Goal: Transaction & Acquisition: Book appointment/travel/reservation

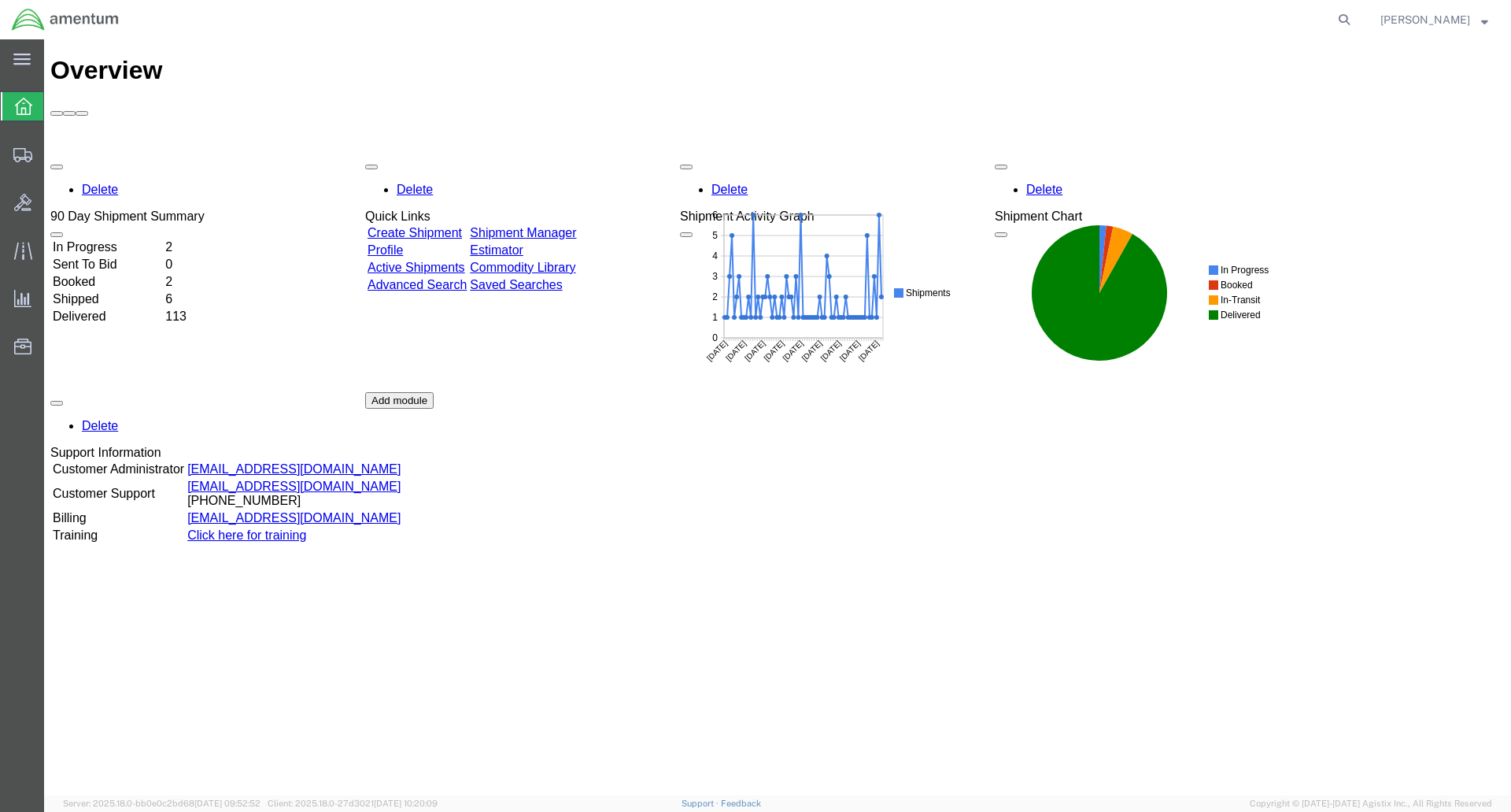
click at [0, 152] on ul "Overview Shipments Shipment Manager Create Shipment Create from Template Estima…" at bounding box center [22, 234] width 44 height 289
click at [0, 0] on span "Shipment Manager" at bounding box center [0, 0] width 0 height 0
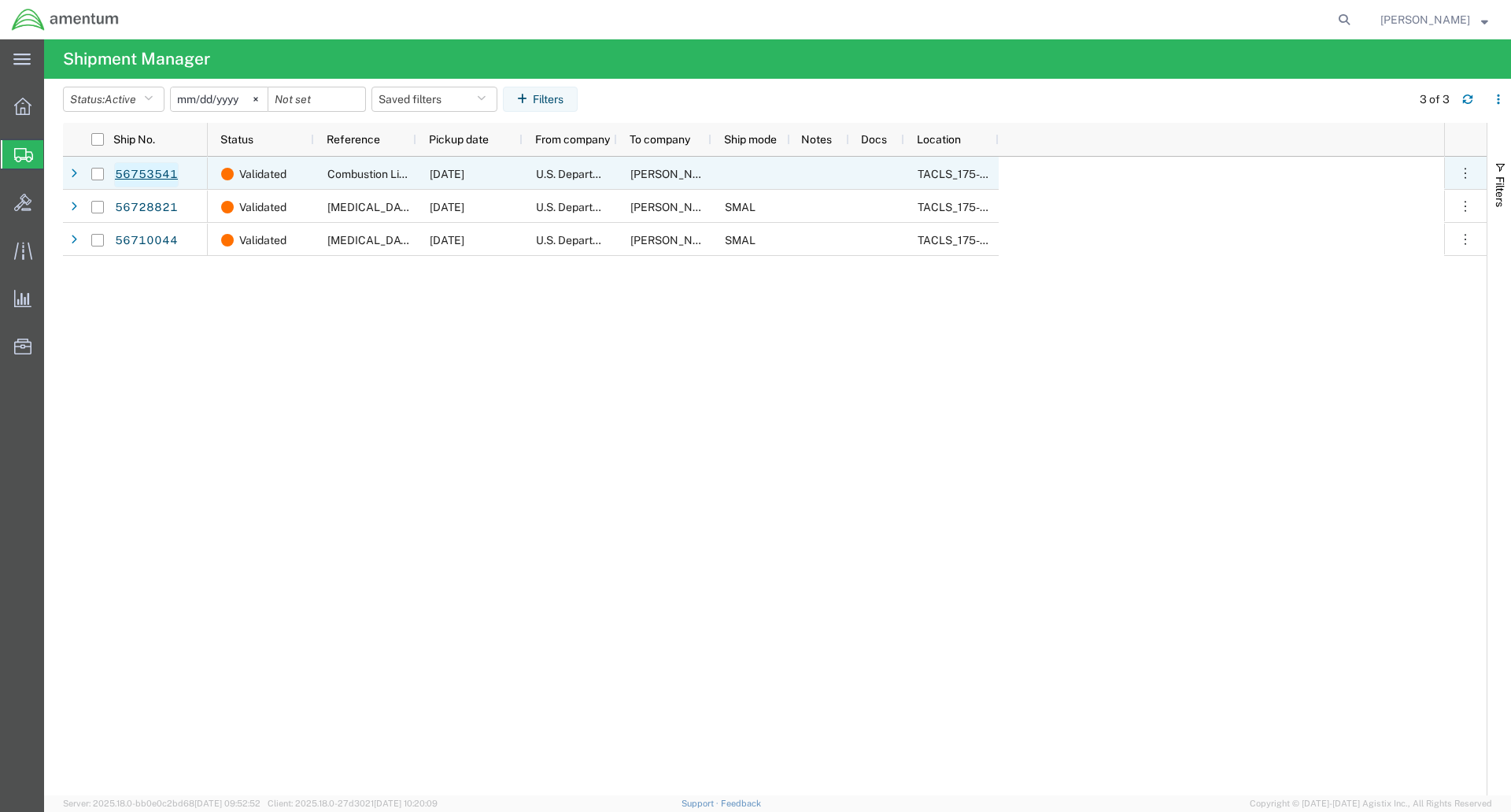
click at [156, 174] on link "56753541" at bounding box center [146, 174] width 64 height 25
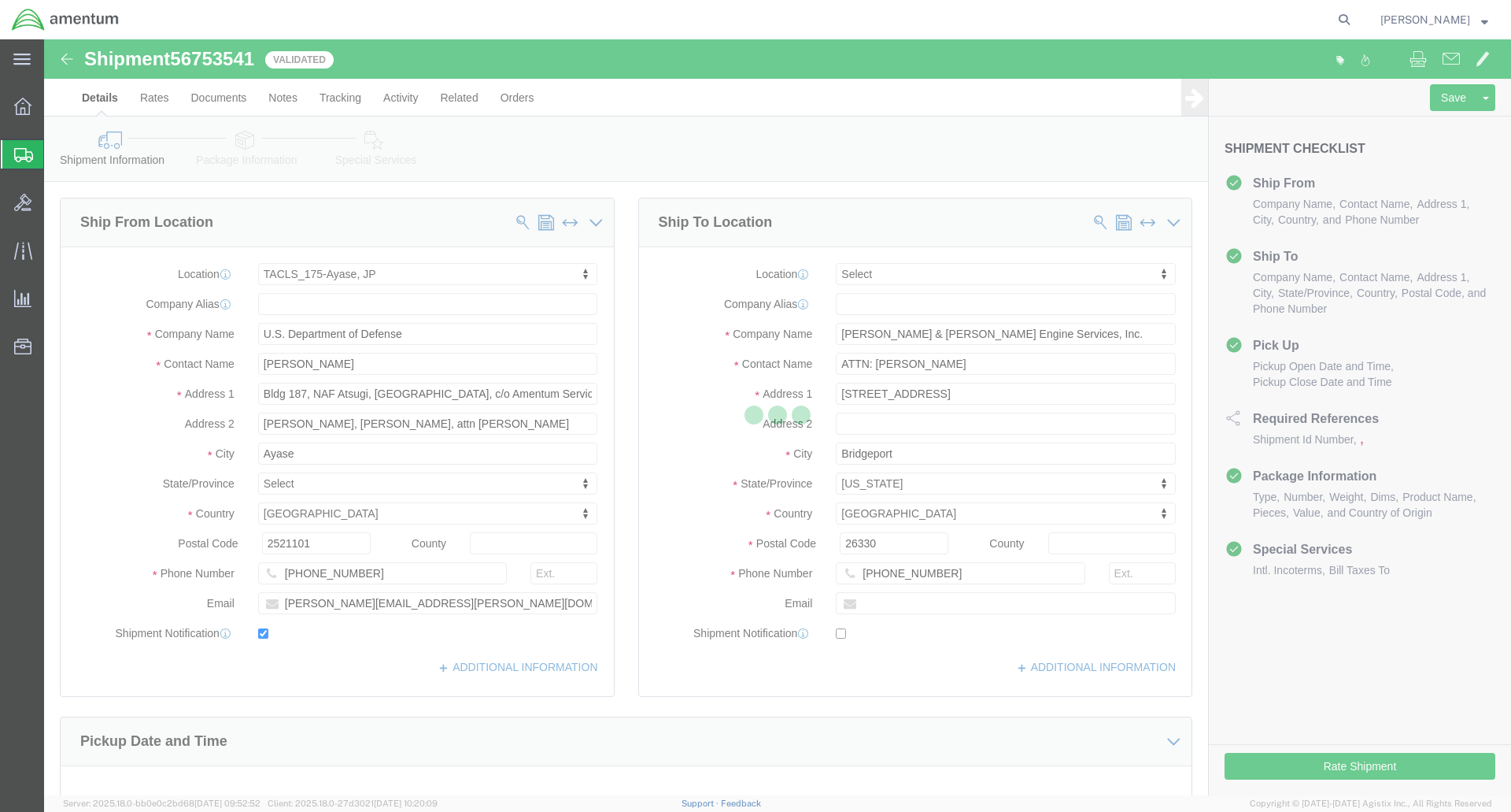
select select "60371"
select select
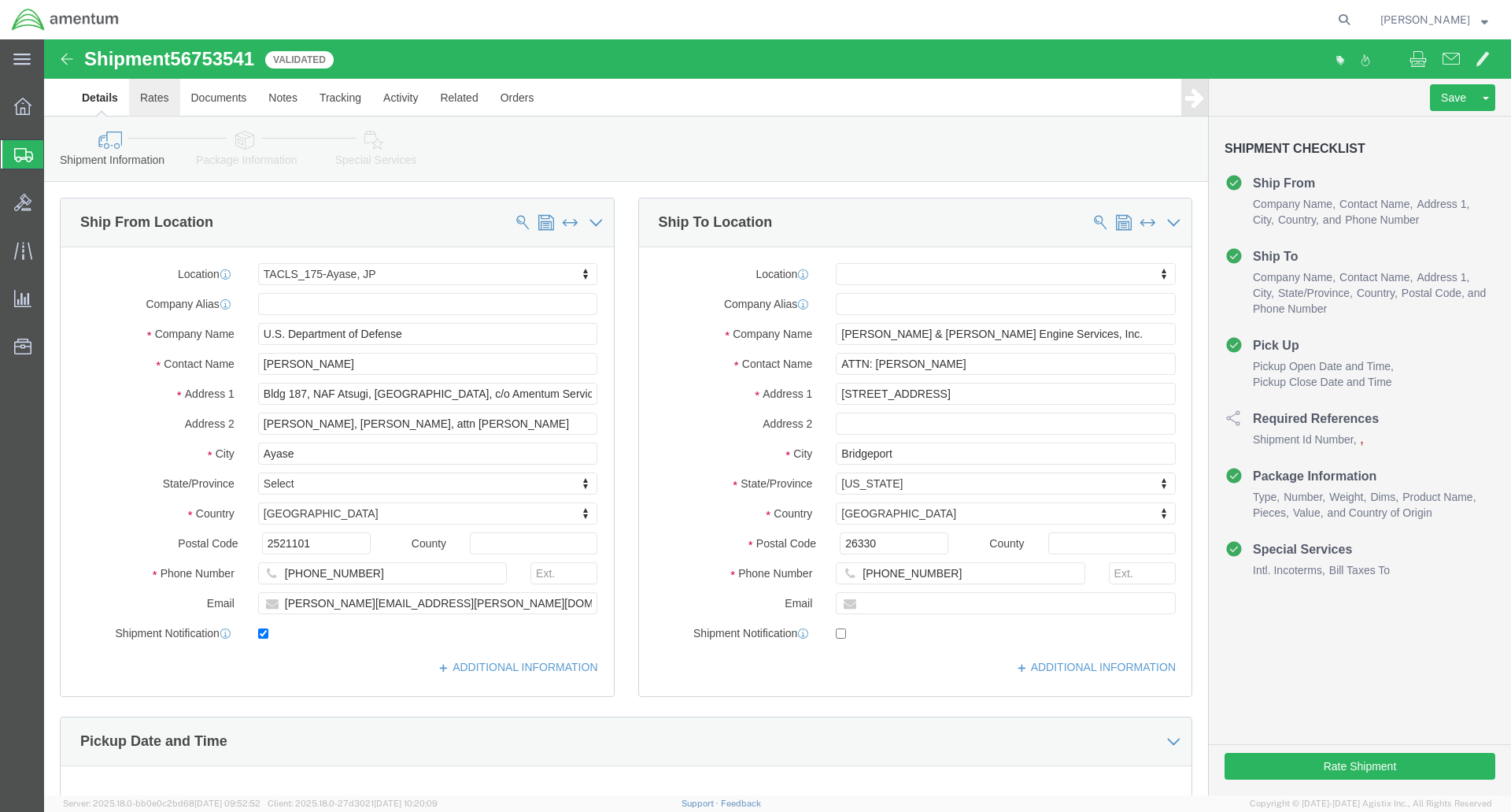
click link "Rates"
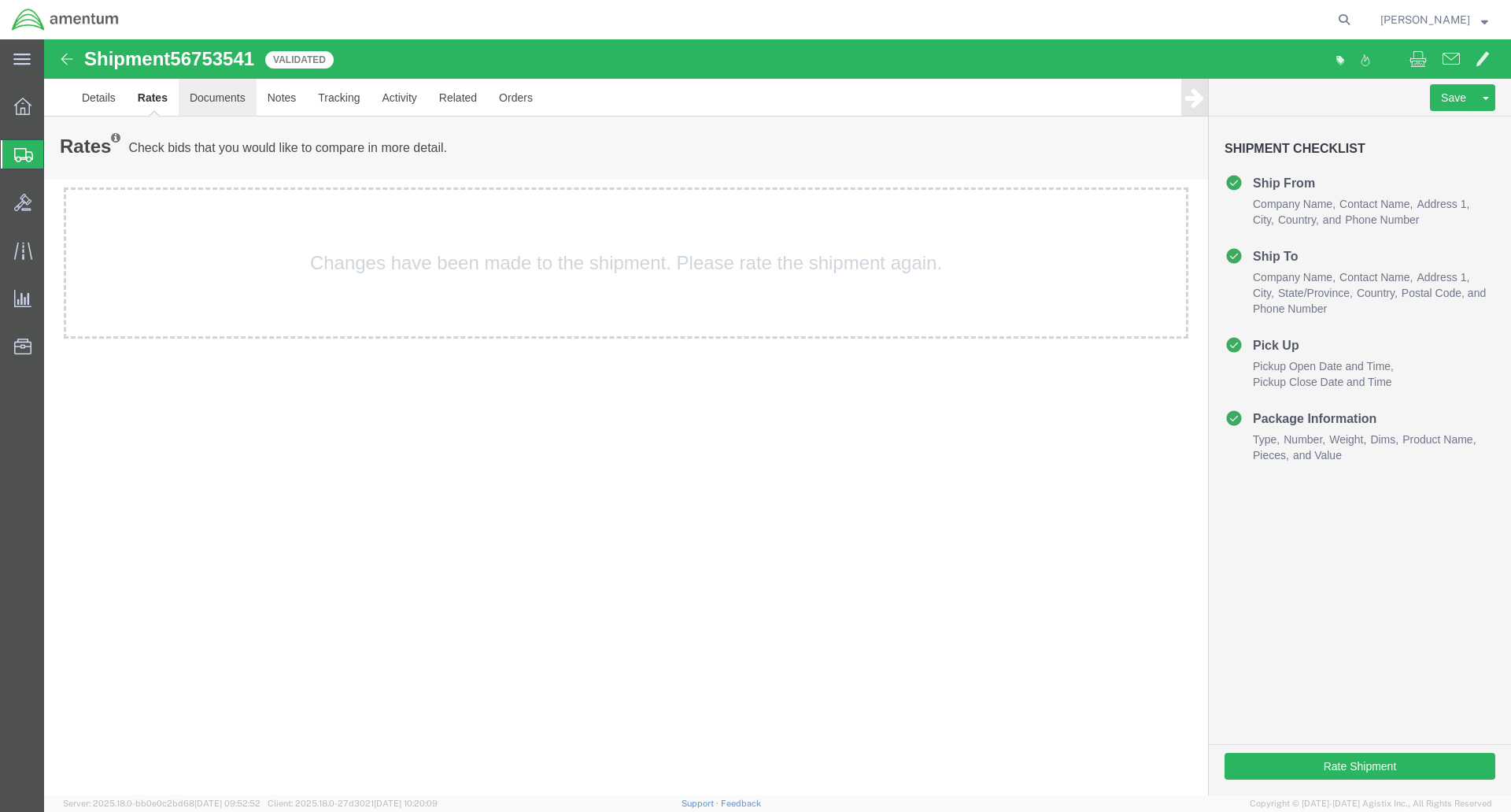
click at [214, 103] on link "Documents" at bounding box center [217, 97] width 78 height 38
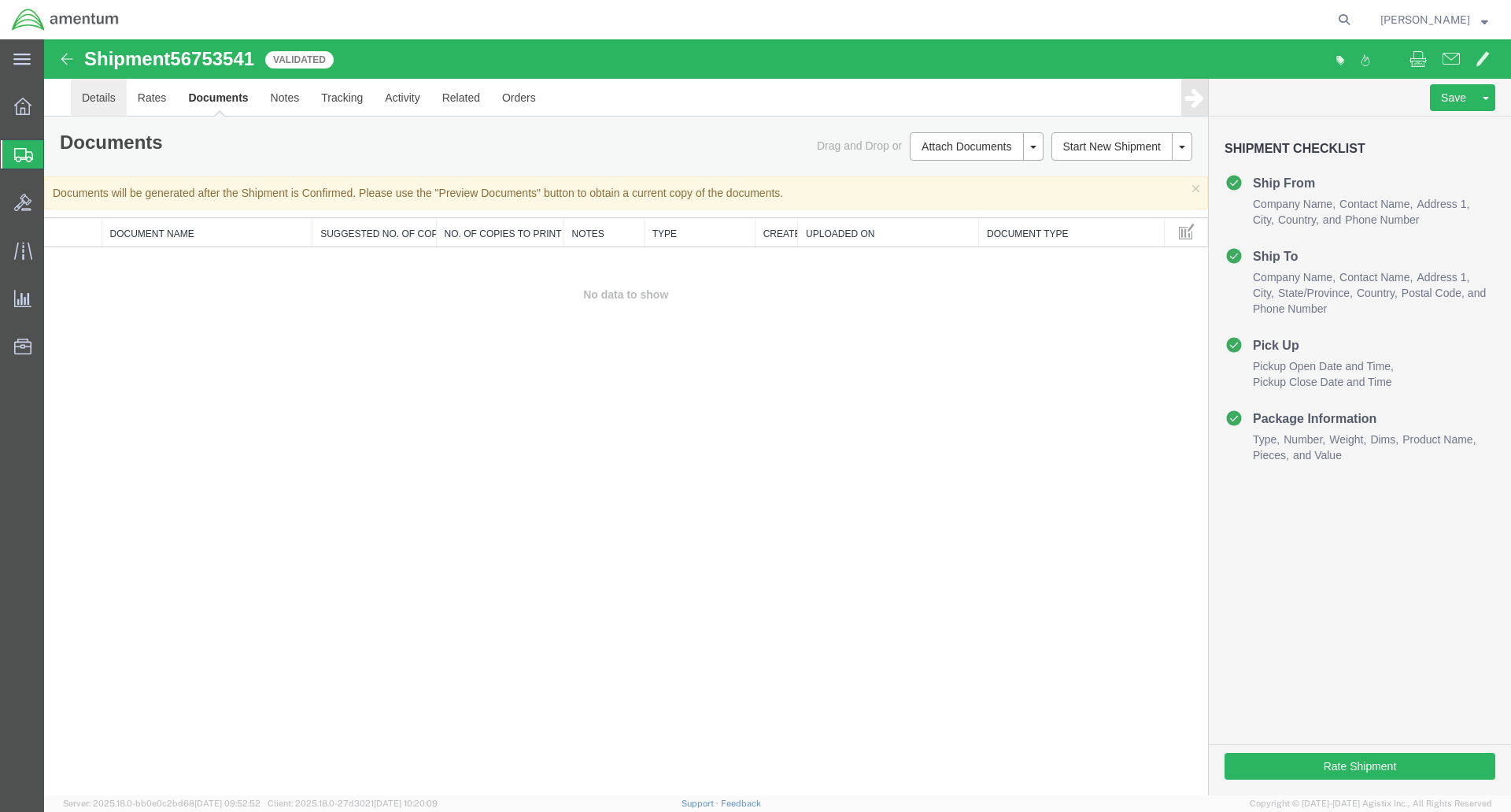
click at [89, 104] on link "Details" at bounding box center [98, 97] width 56 height 38
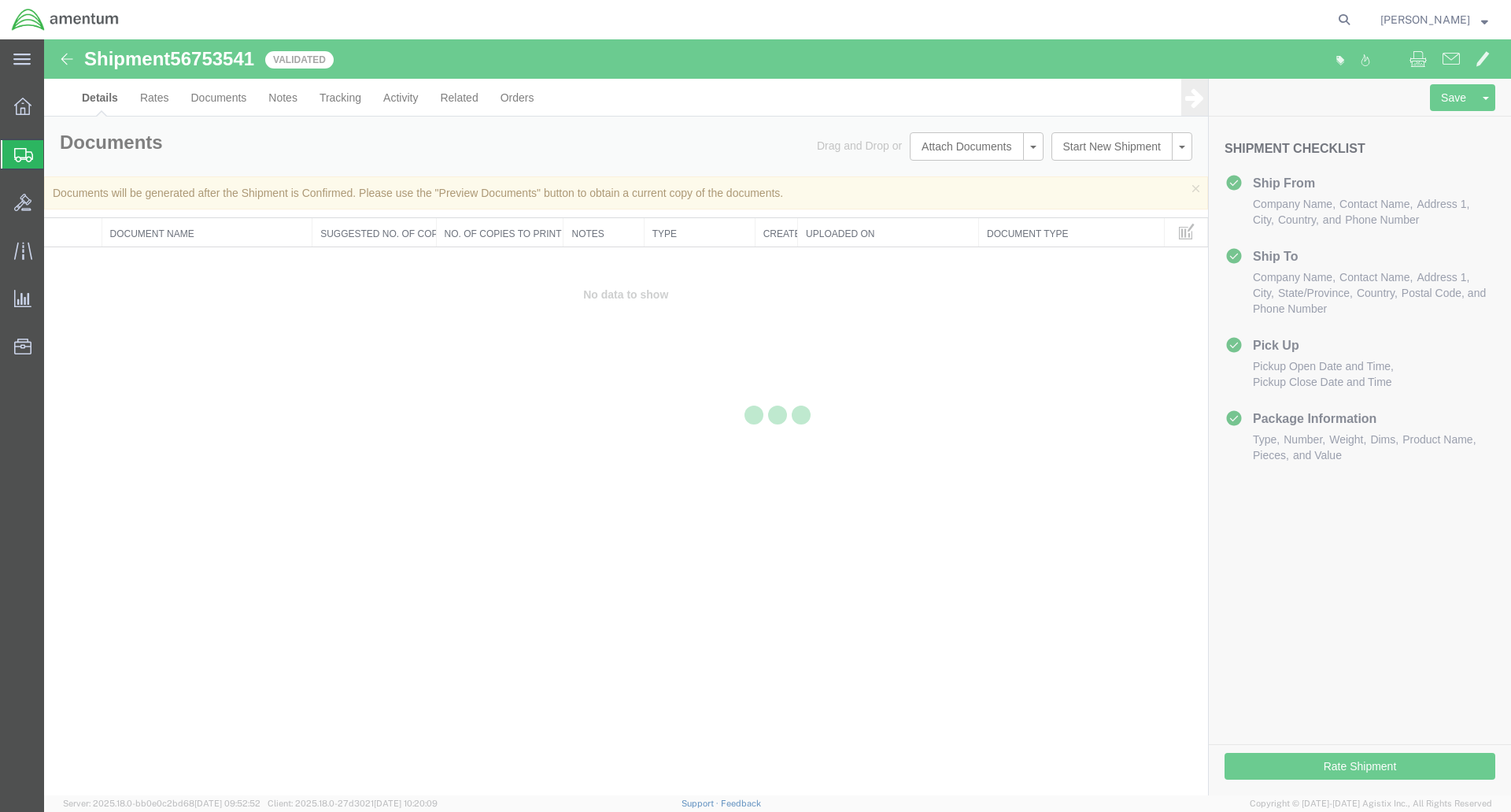
select select "60371"
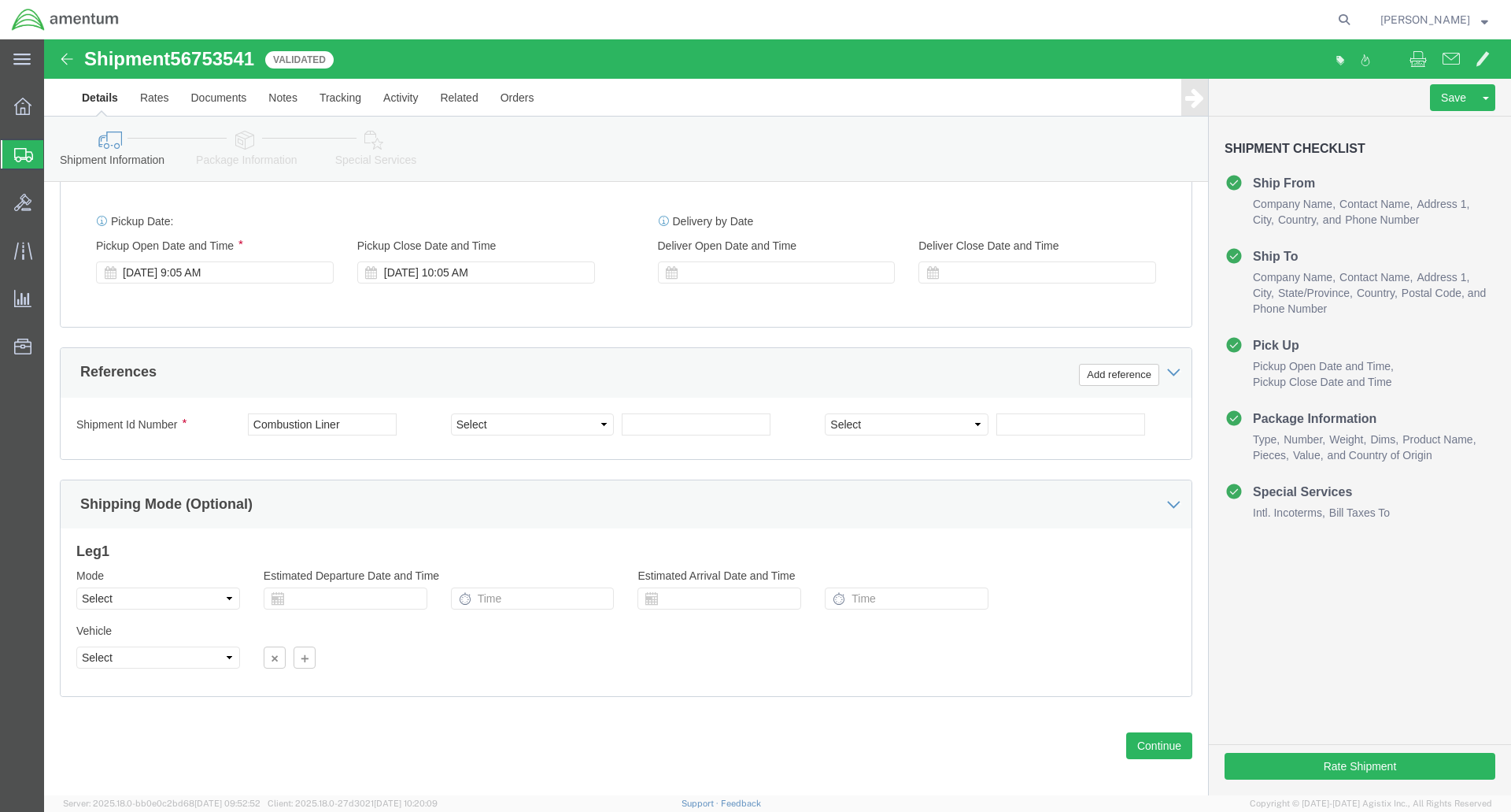
scroll to position [596, 0]
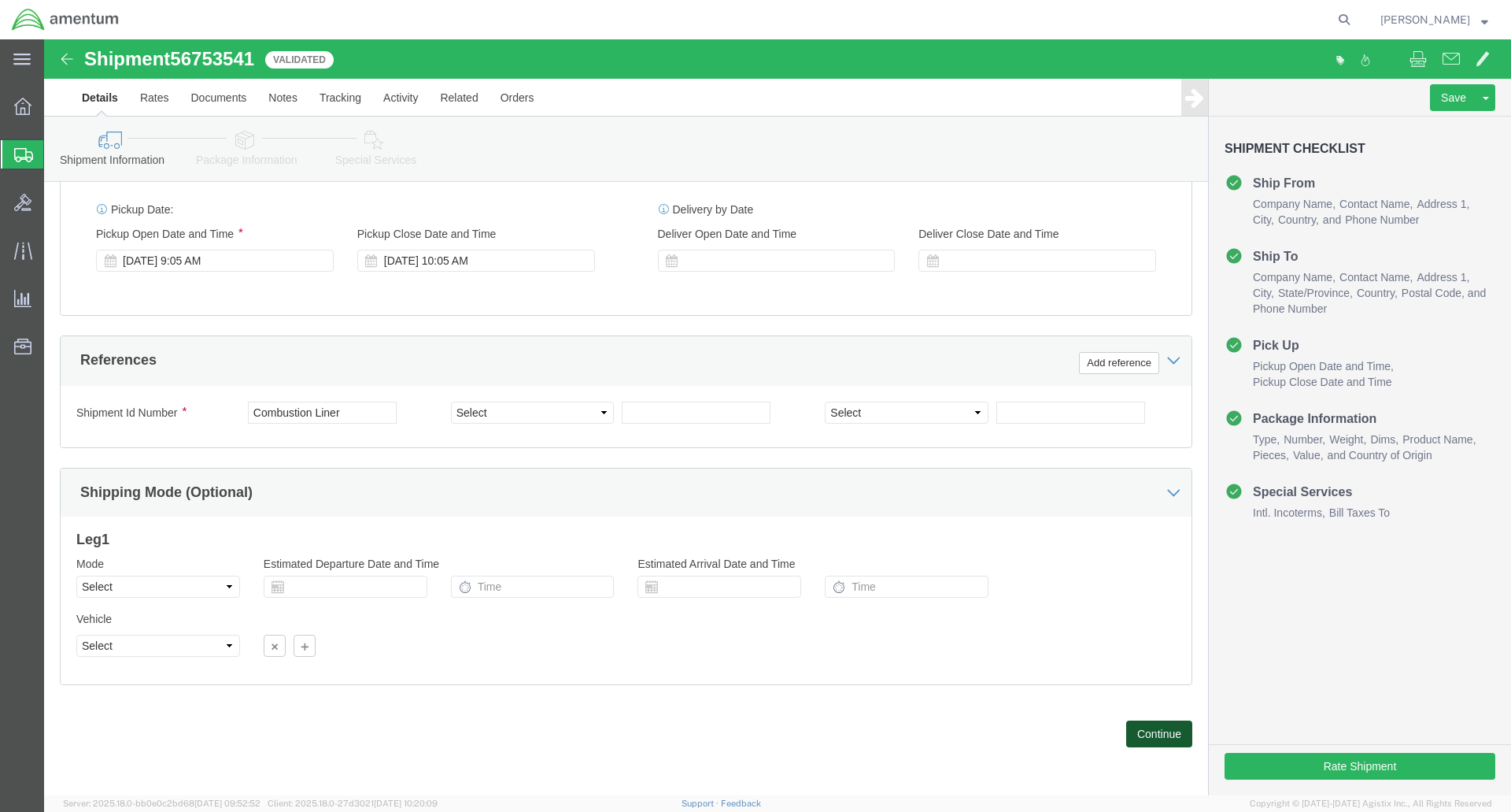
click button "Continue"
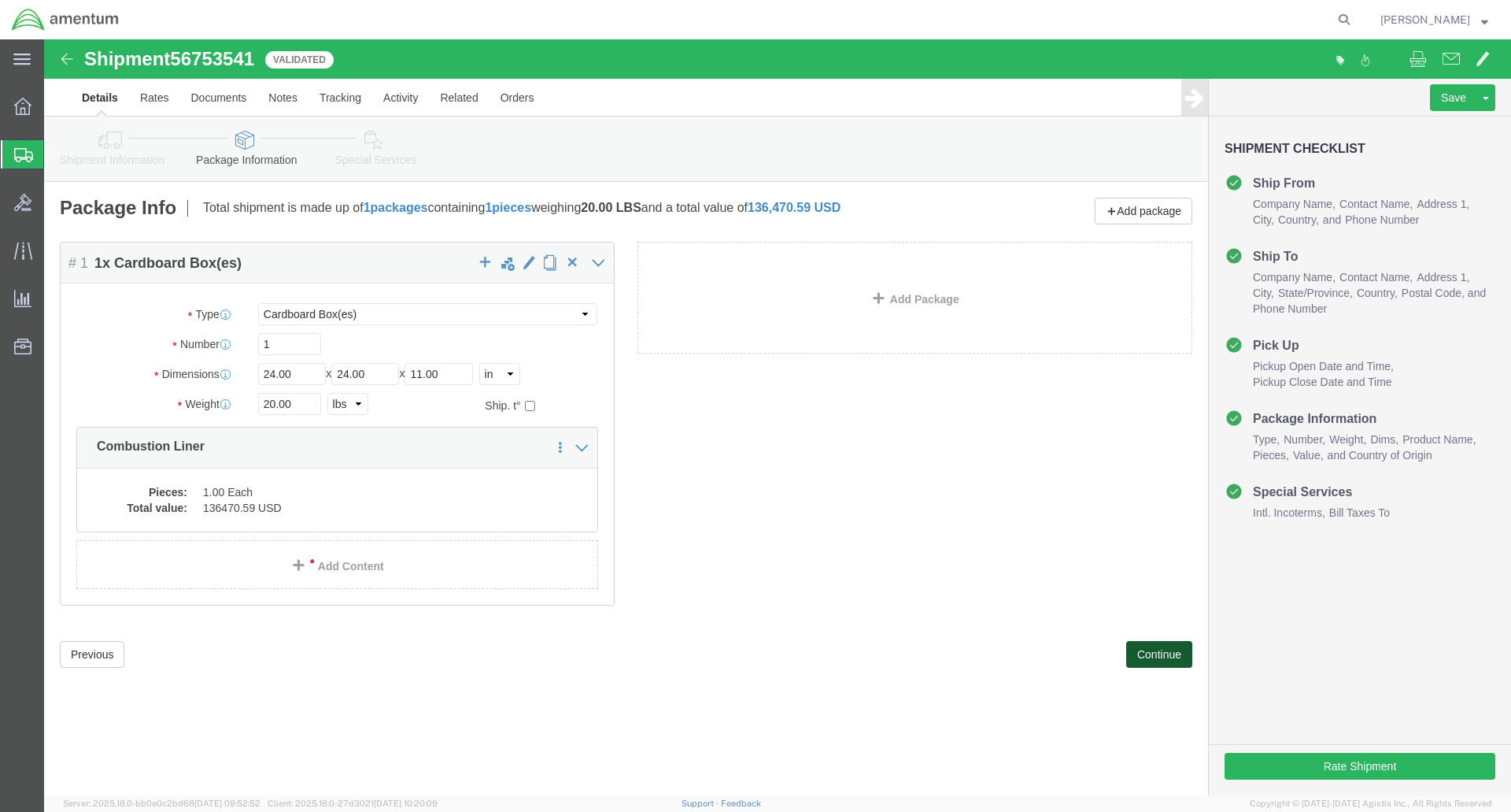
scroll to position [0, 0]
click dd "1.00 Each"
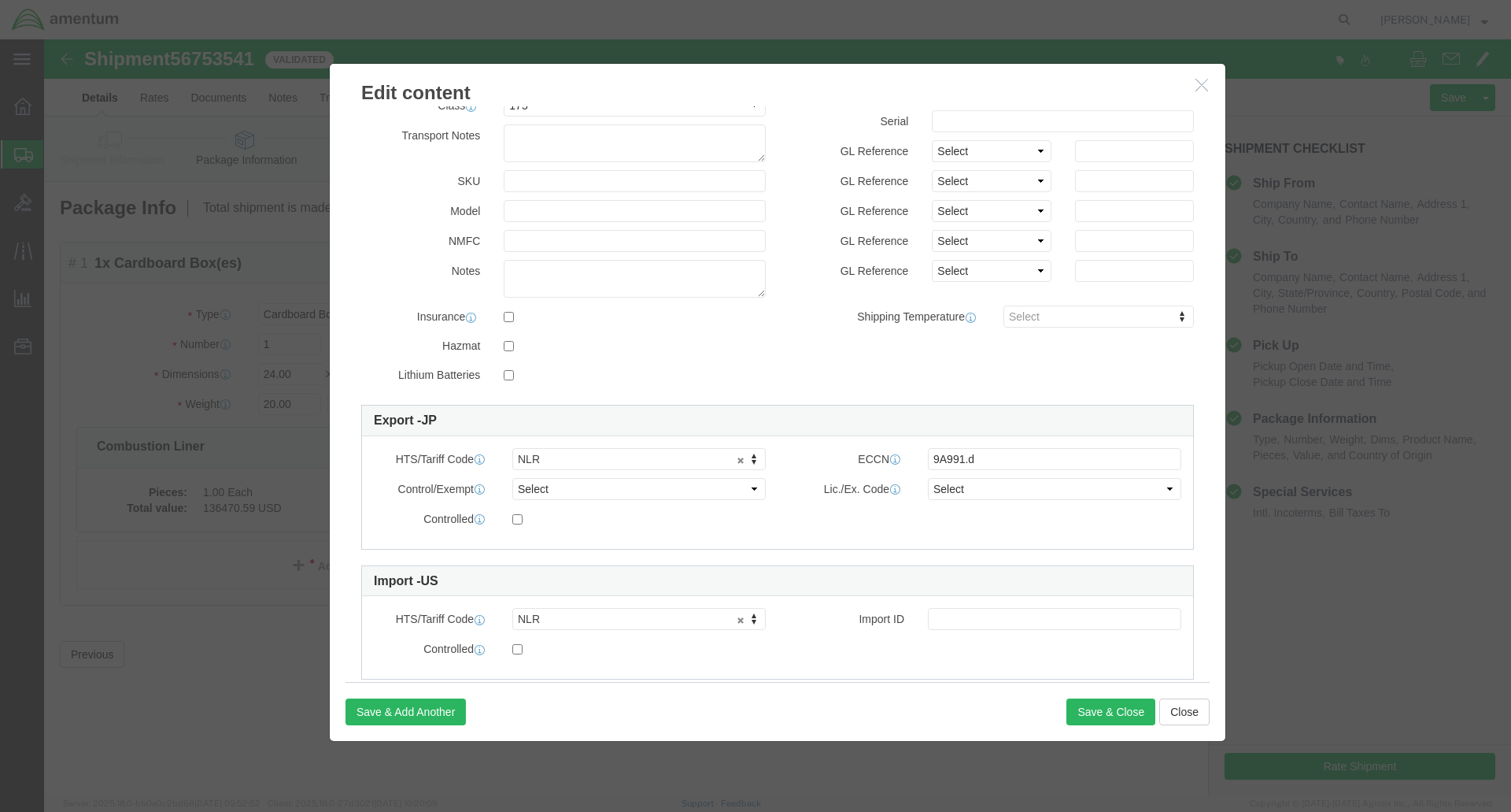
scroll to position [177, 0]
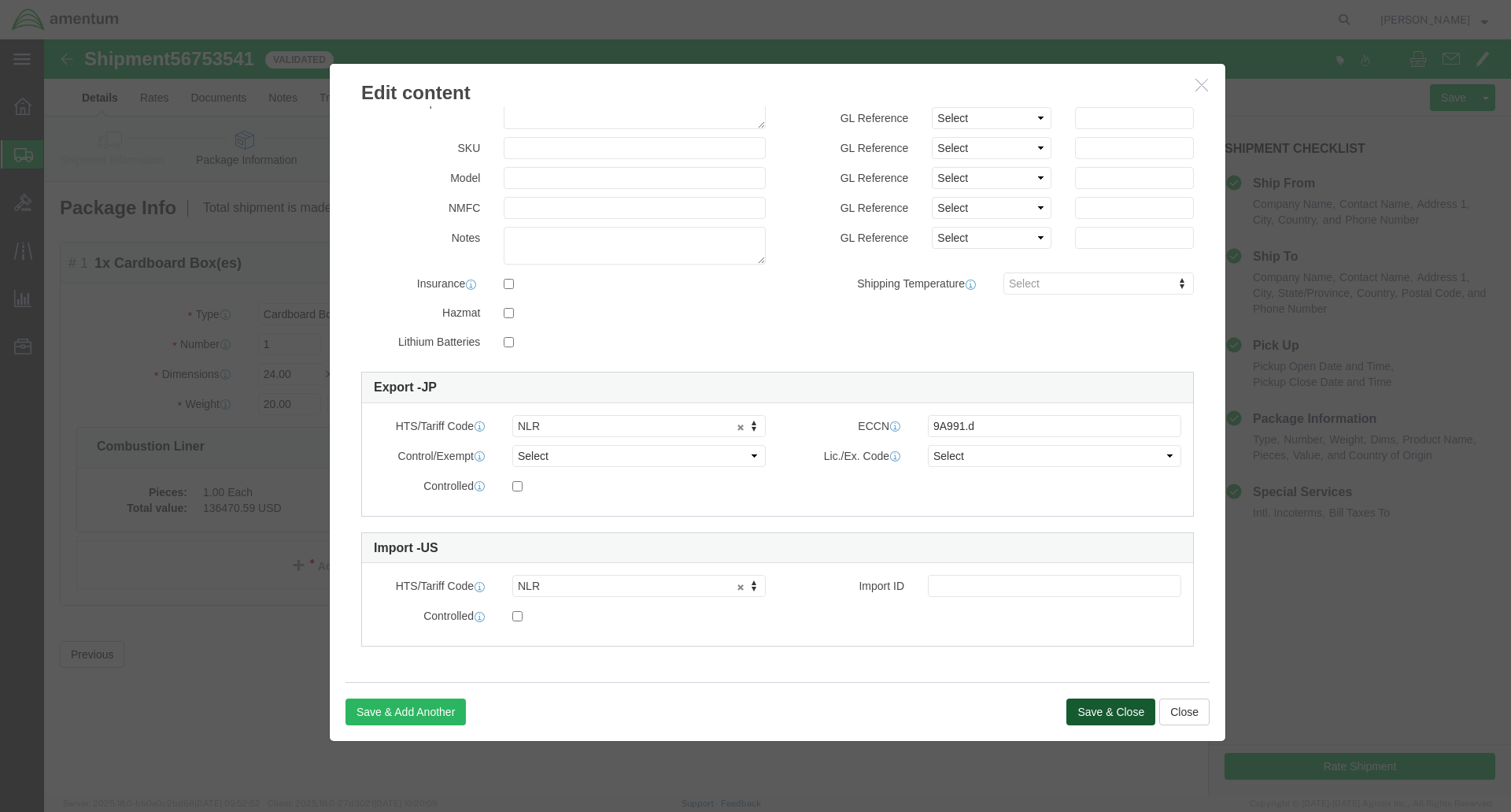
click button "Save & Close"
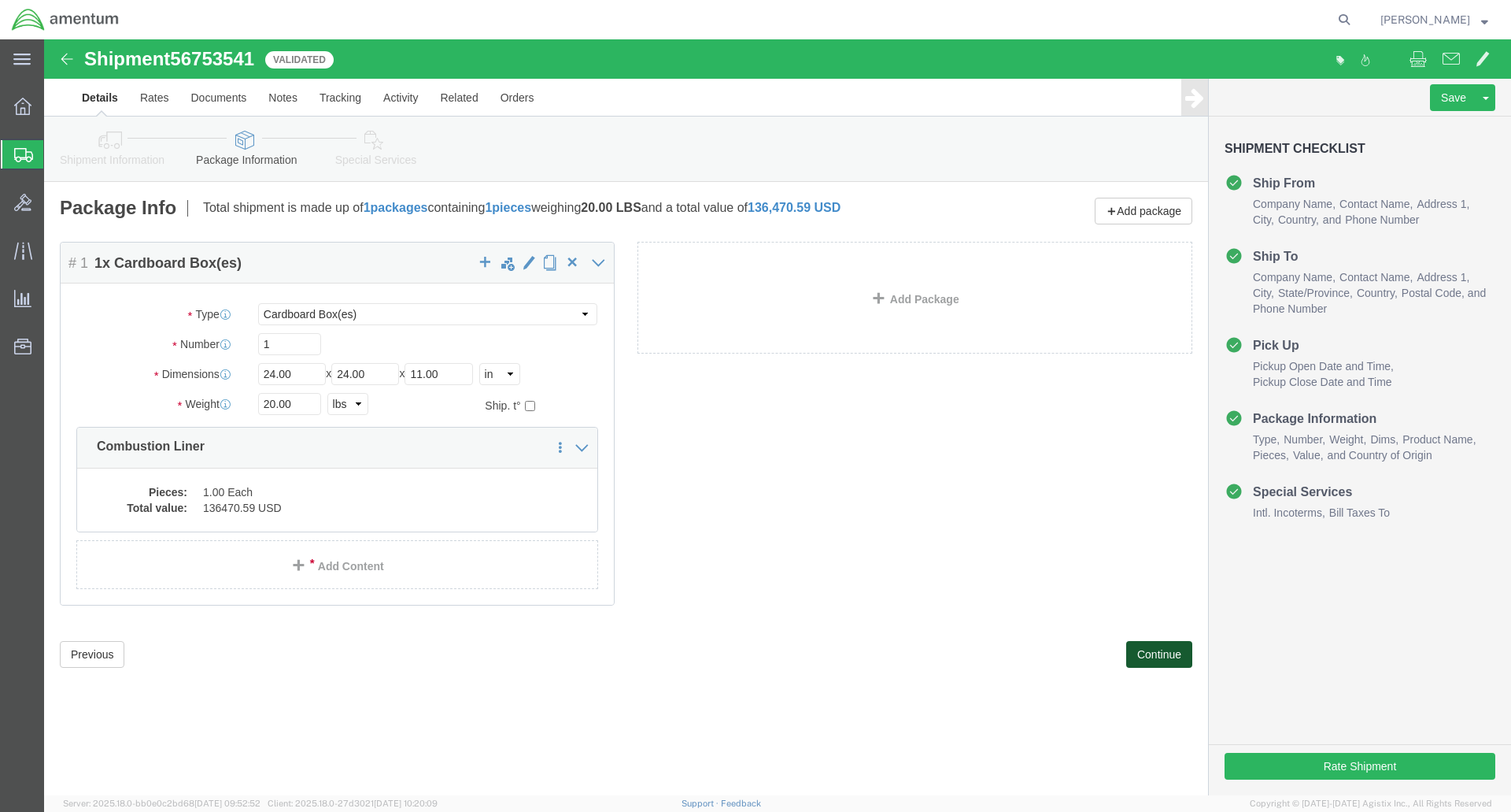
click button "Continue"
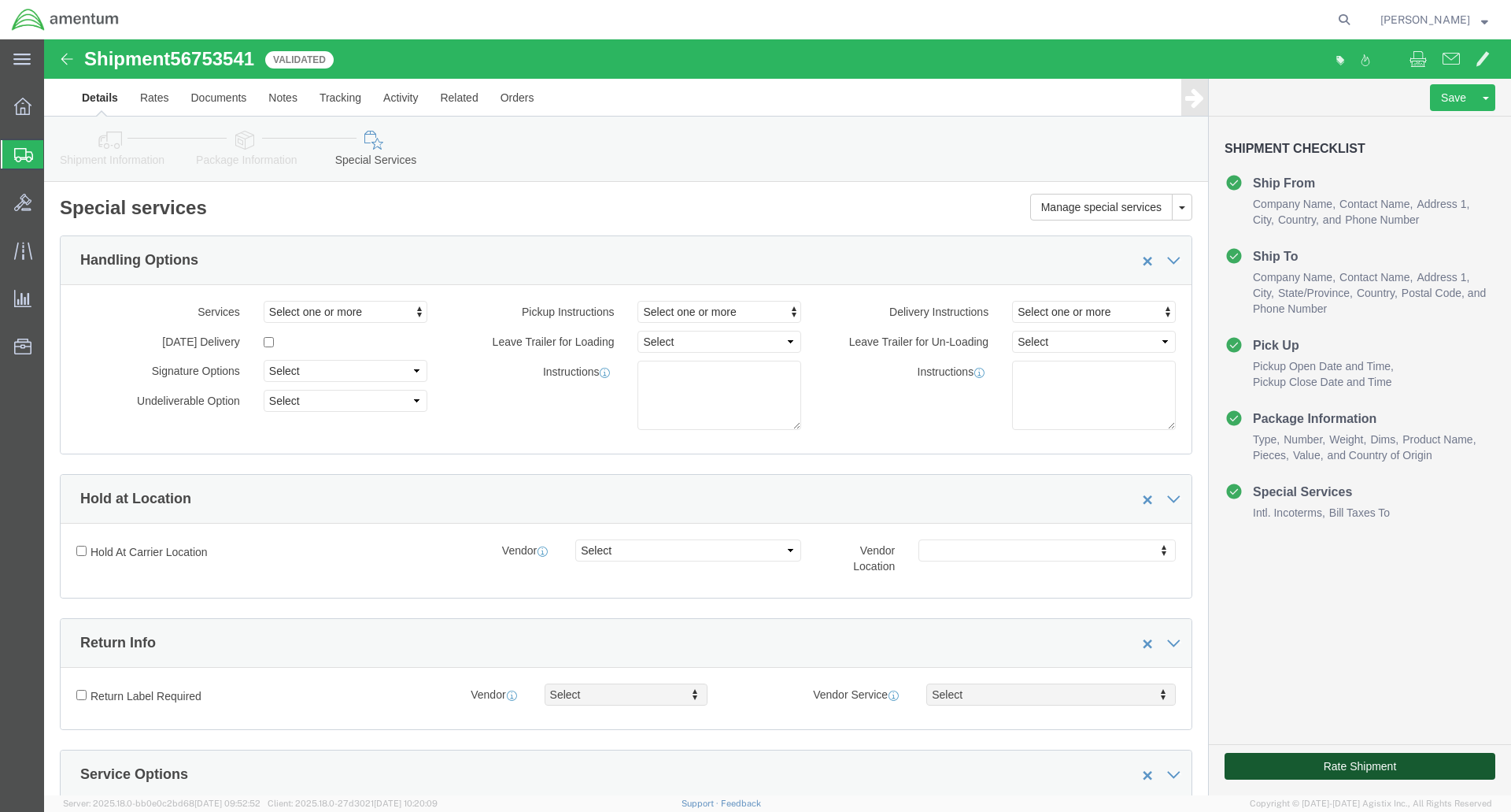
click button "Rate Shipment"
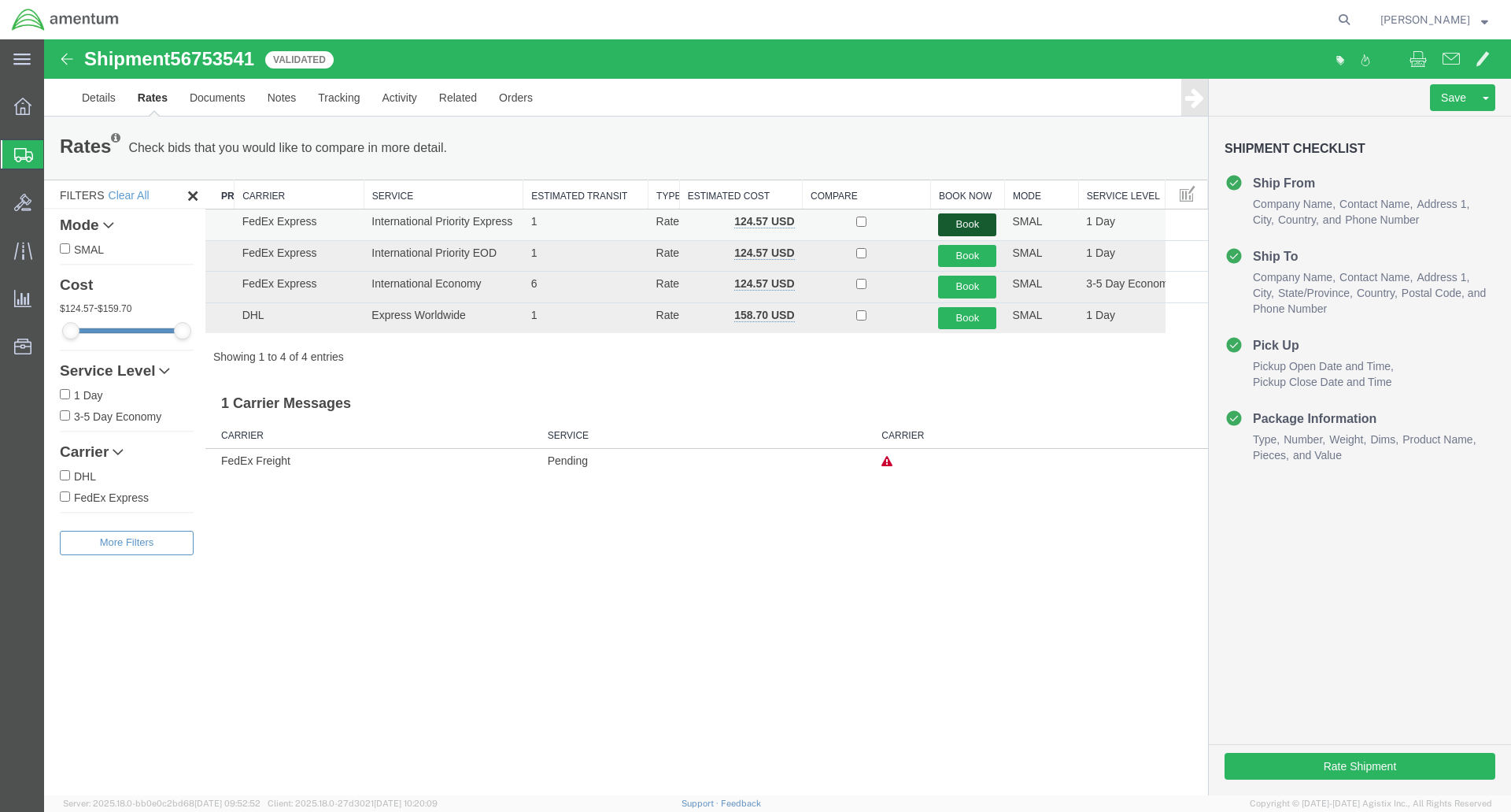
click at [968, 225] on button "Book" at bounding box center [967, 224] width 58 height 23
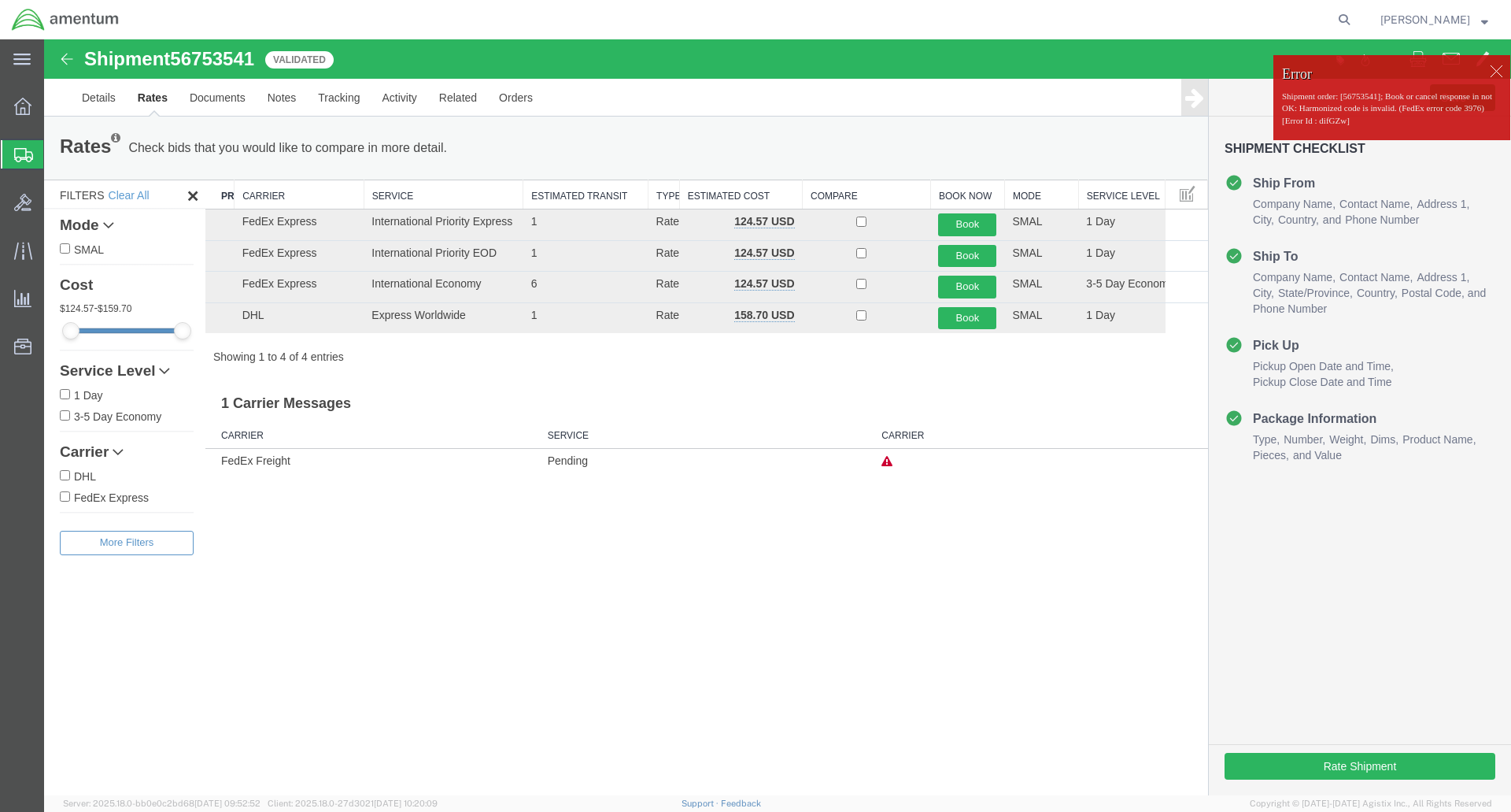
click at [1500, 66] on div at bounding box center [1496, 71] width 24 height 24
